Goal: Task Accomplishment & Management: Manage account settings

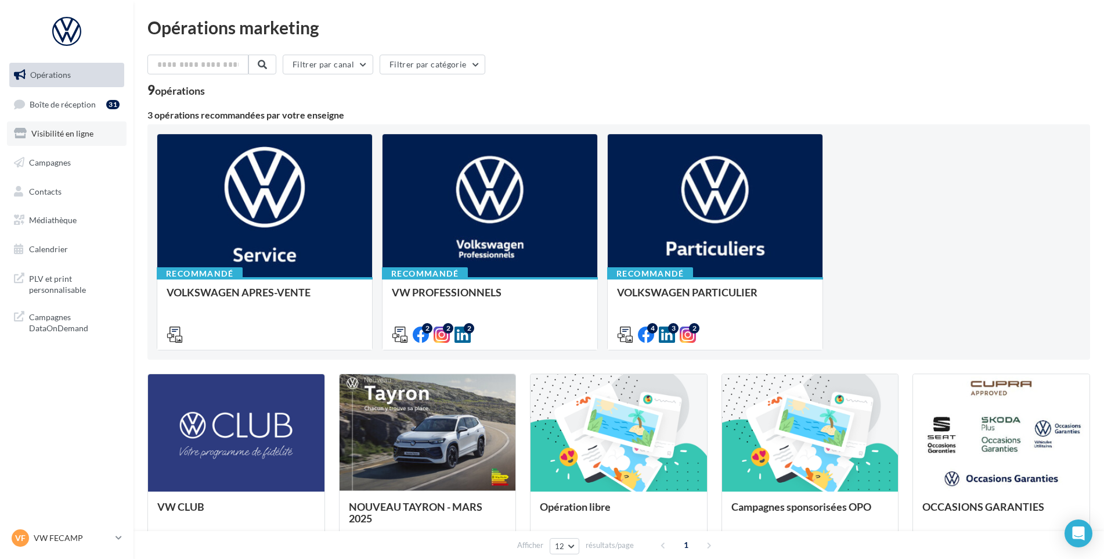
drag, startPoint x: 95, startPoint y: 128, endPoint x: 94, endPoint y: 121, distance: 6.5
click at [95, 128] on link "Visibilité en ligne" at bounding box center [67, 133] width 120 height 24
click at [92, 107] on span "Boîte de réception" at bounding box center [63, 104] width 66 height 10
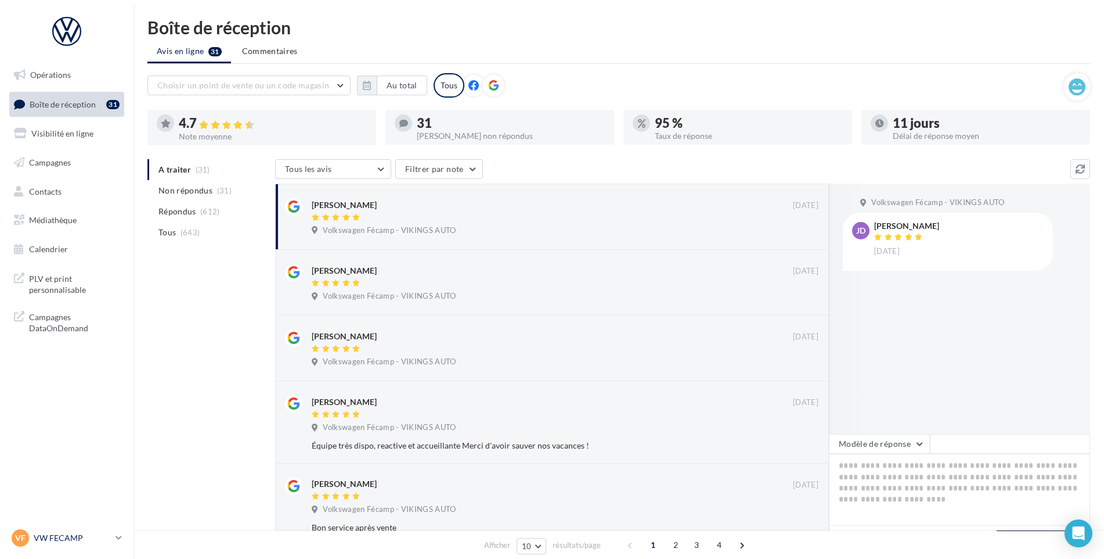
click at [67, 535] on p "VW FECAMP" at bounding box center [72, 538] width 77 height 12
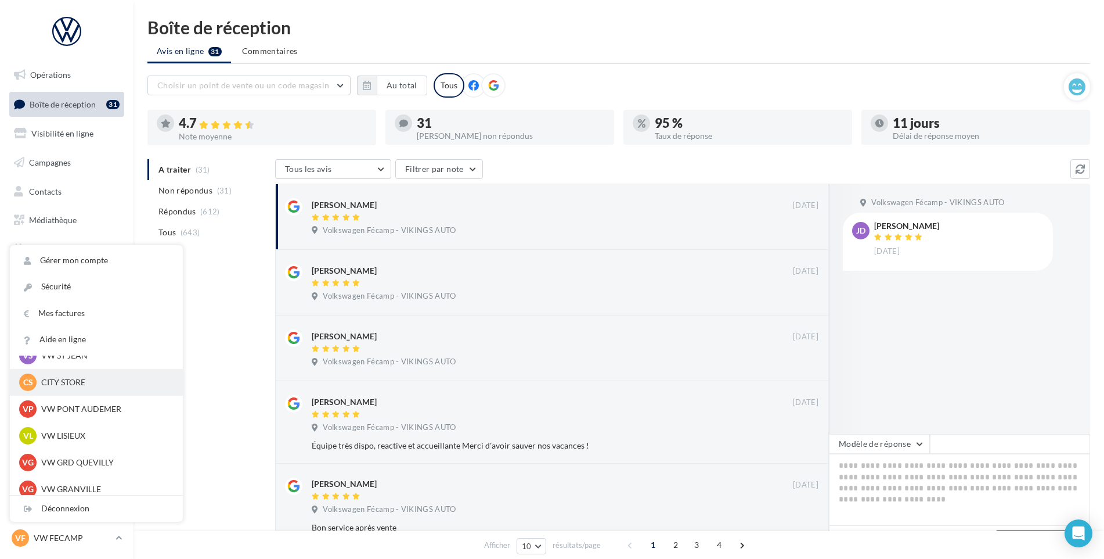
scroll to position [200, 0]
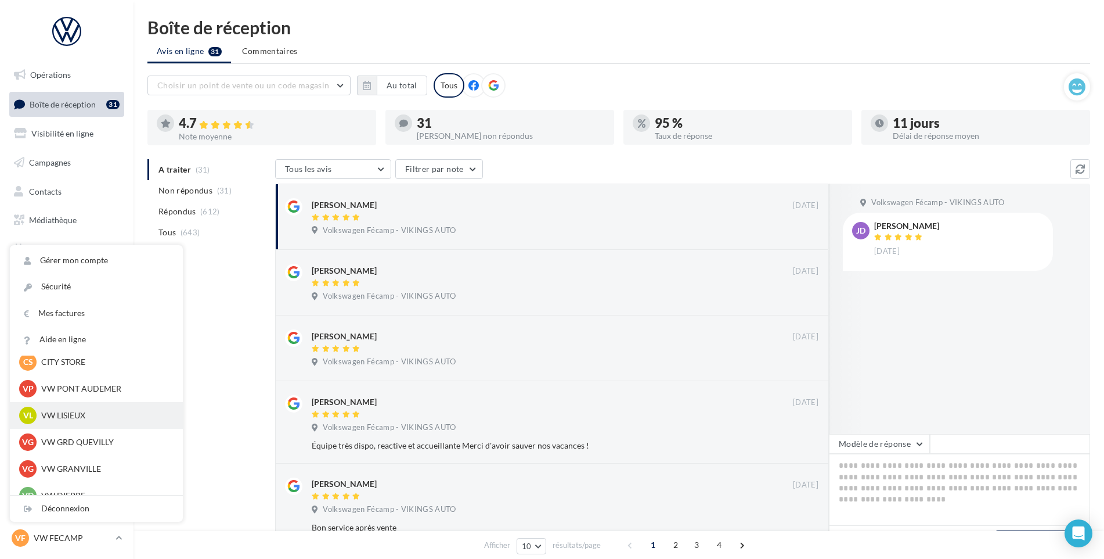
click at [52, 415] on p "VW LISIEUX" at bounding box center [105, 415] width 128 height 12
